Goal: Navigation & Orientation: Understand site structure

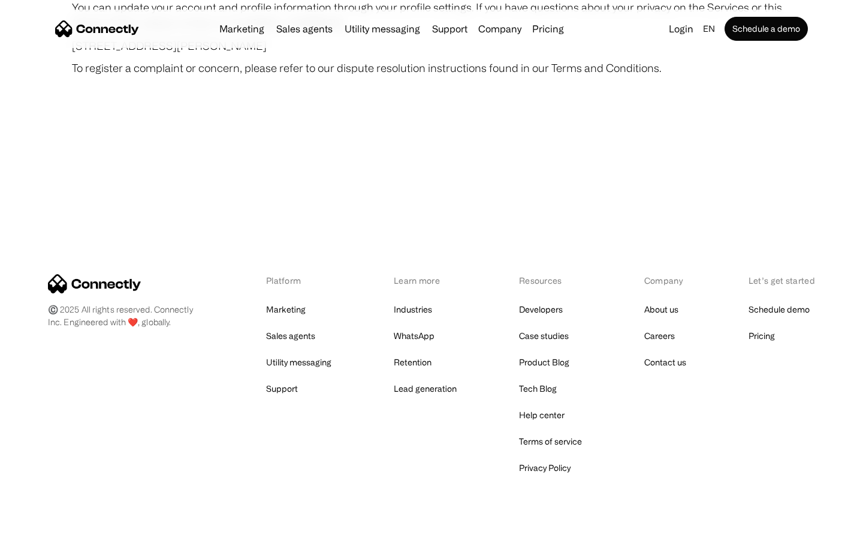
scroll to position [6979, 0]
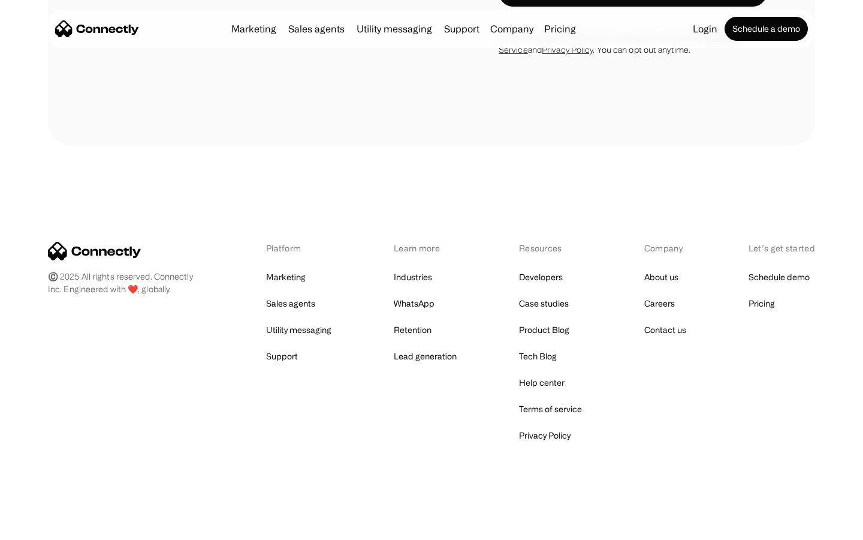
scroll to position [1043, 0]
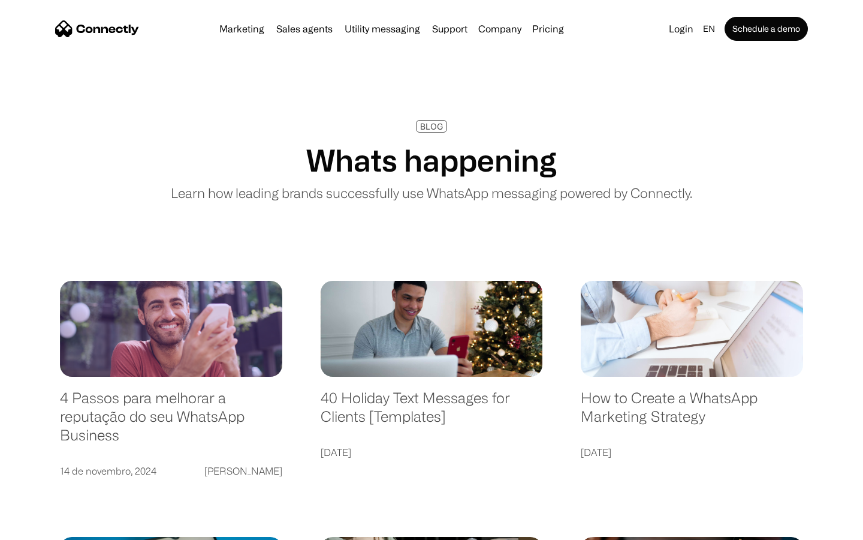
scroll to position [2303, 0]
